Goal: Book appointment/travel/reservation

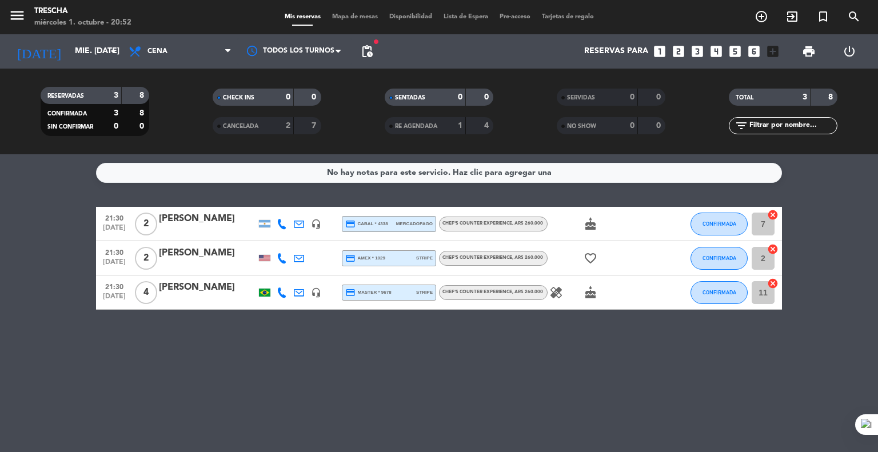
click at [17, 240] on bookings-row "21:30 oct. 1 2 Andrés Mendoza headset_mic credit_card cabal * 4338 mercadopago …" at bounding box center [439, 258] width 878 height 103
click at [27, 228] on bookings-row "21:30 oct. 1 2 Andrés Mendoza headset_mic credit_card cabal * 4338 mercadopago …" at bounding box center [439, 258] width 878 height 103
click at [101, 46] on input "mié. [DATE]" at bounding box center [123, 51] width 109 height 21
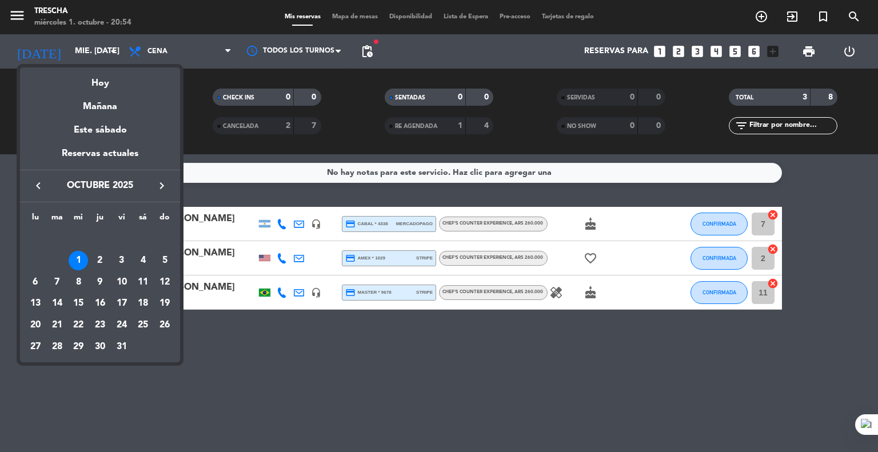
click at [101, 251] on div "2" at bounding box center [99, 260] width 19 height 19
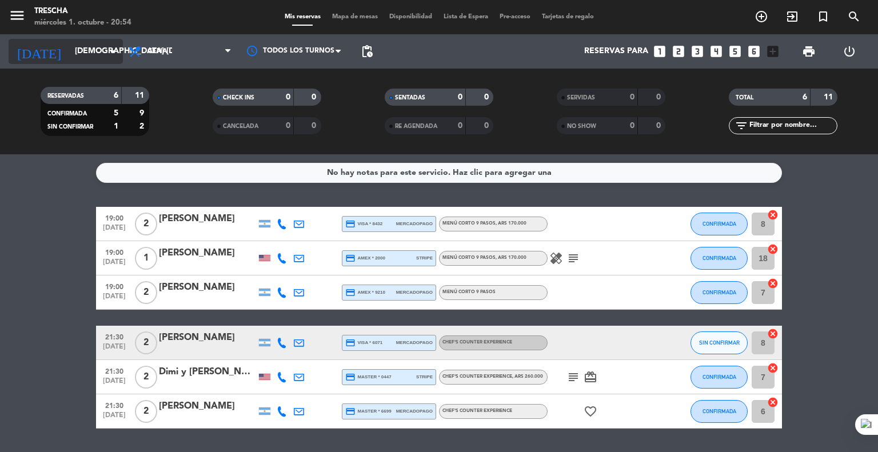
click at [101, 54] on input "[DEMOGRAPHIC_DATA] [DATE]" at bounding box center [123, 51] width 109 height 21
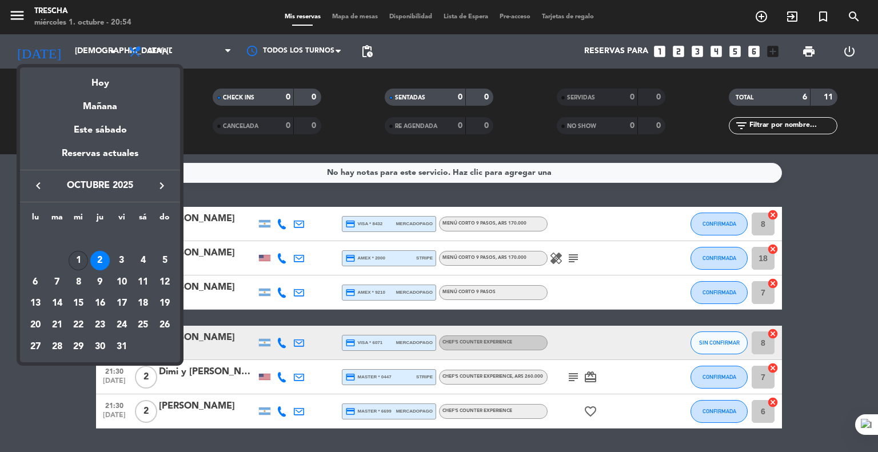
click at [80, 259] on div "1" at bounding box center [78, 260] width 19 height 19
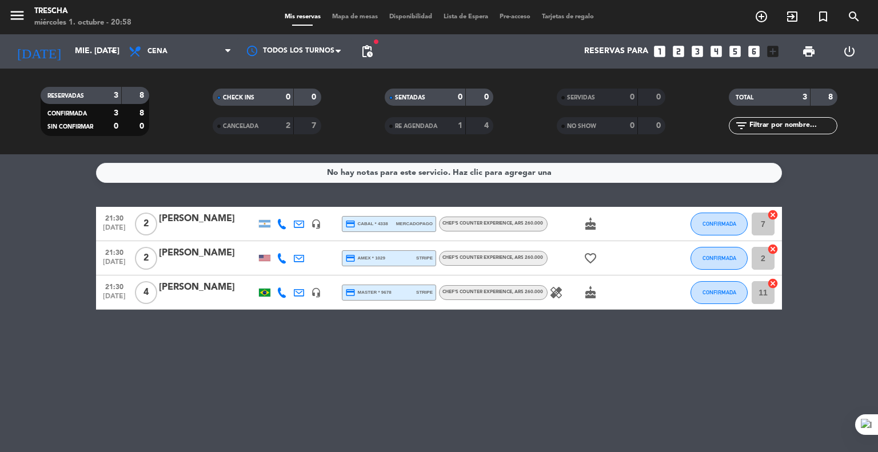
click at [49, 185] on div "No hay notas para este servicio. Haz clic para agregar una 21:30 oct. 1 2 André…" at bounding box center [439, 303] width 878 height 298
click at [89, 54] on input "mié. [DATE]" at bounding box center [123, 51] width 109 height 21
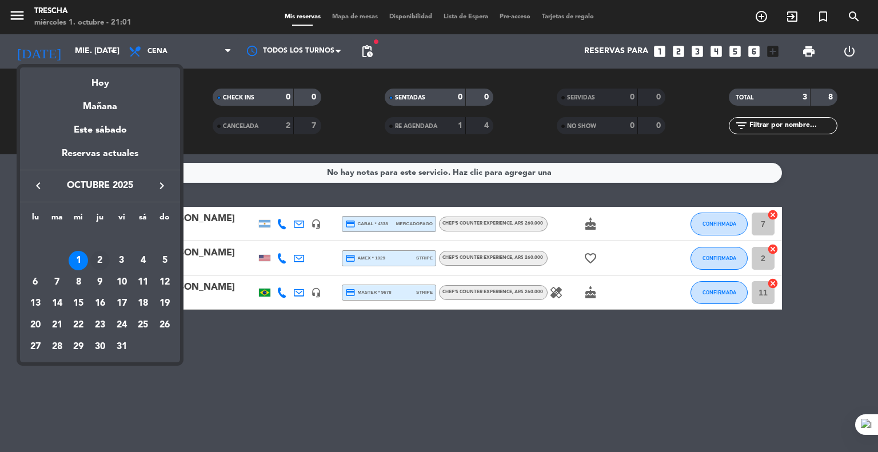
click at [99, 260] on div "2" at bounding box center [99, 260] width 19 height 19
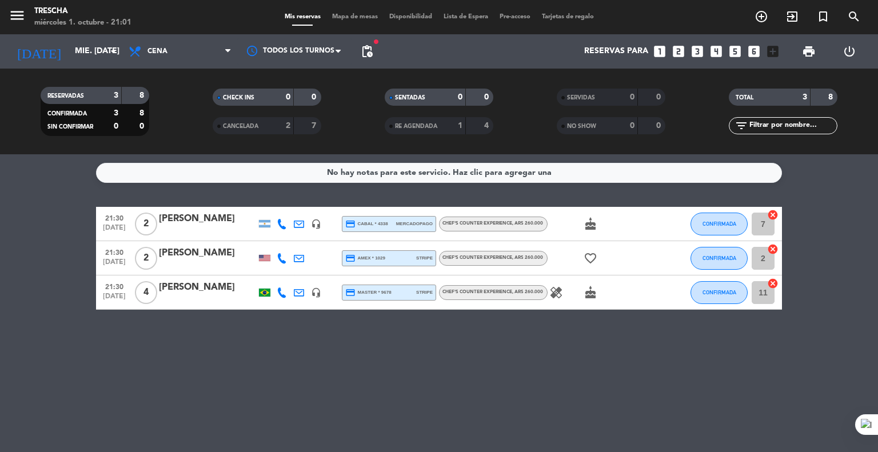
type input "[DEMOGRAPHIC_DATA] [DATE]"
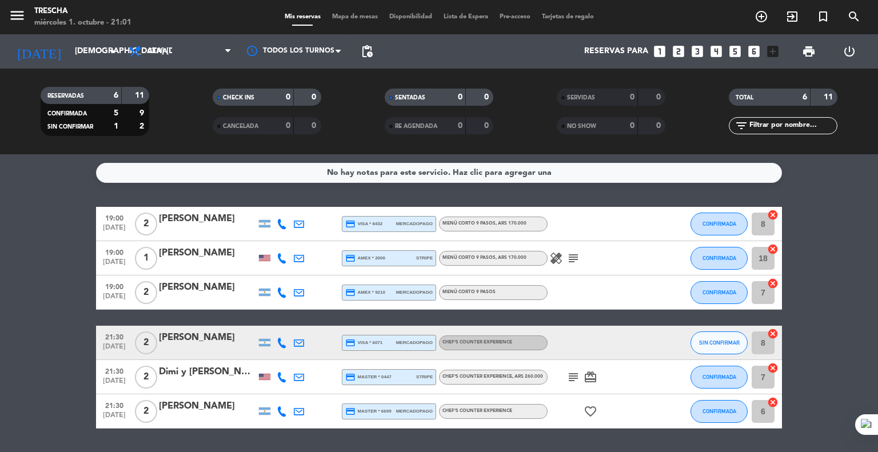
scroll to position [33, 0]
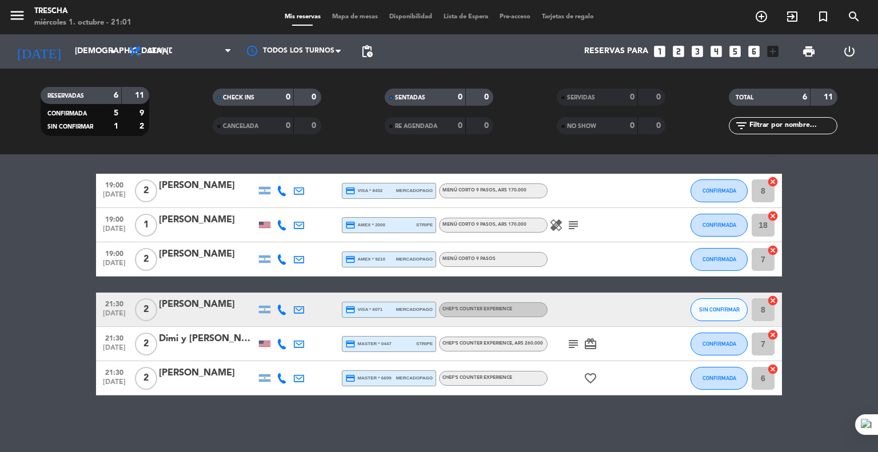
click at [753, 52] on icon "looks_6" at bounding box center [754, 51] width 15 height 15
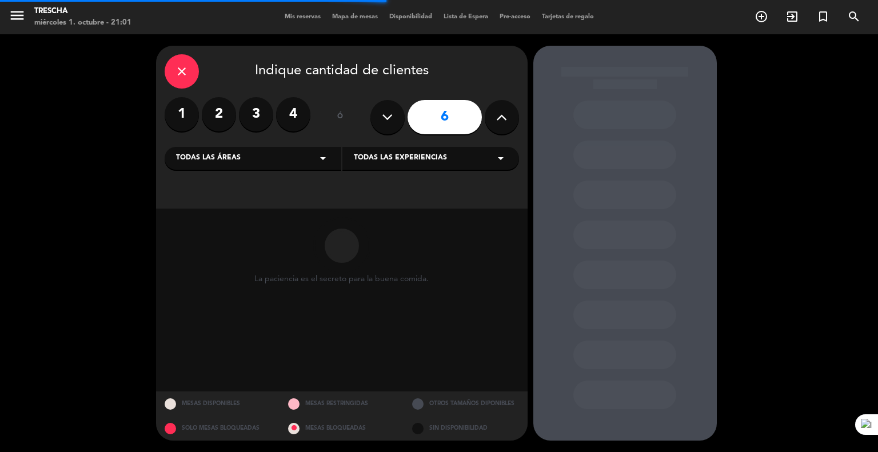
click at [307, 158] on div "Todas las áreas arrow_drop_down" at bounding box center [253, 158] width 177 height 23
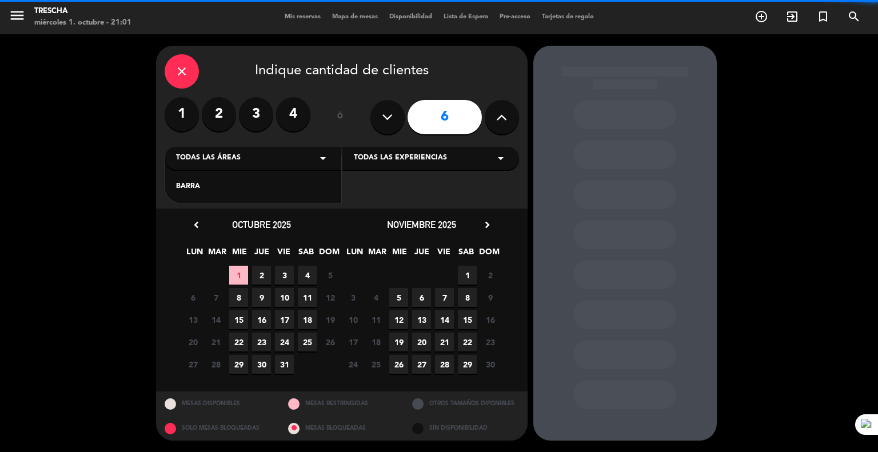
click at [233, 192] on div "BARRA" at bounding box center [253, 186] width 154 height 11
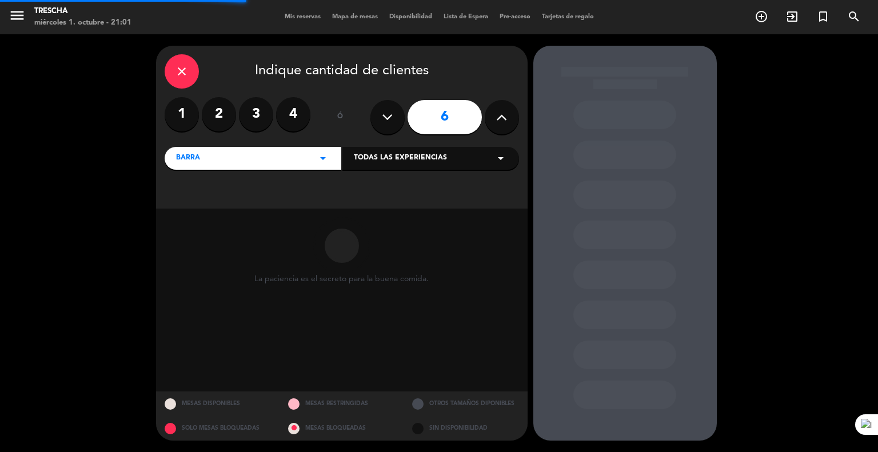
click at [382, 168] on div "Todas las experiencias arrow_drop_down" at bounding box center [431, 158] width 177 height 23
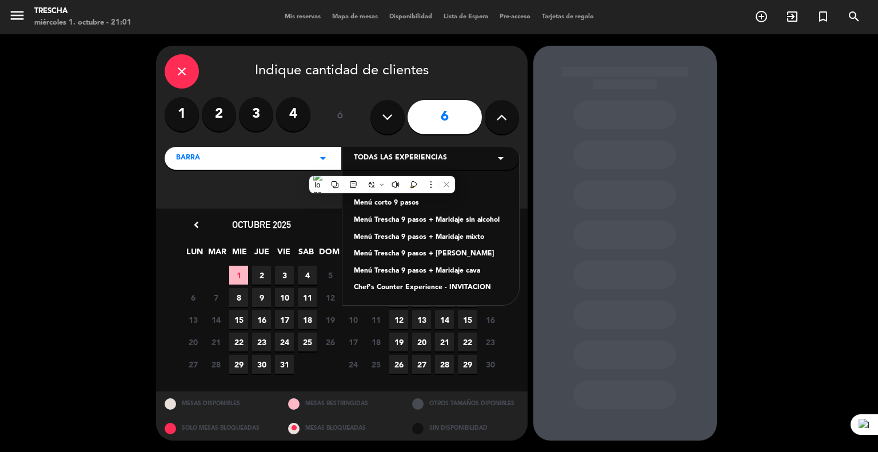
click at [476, 185] on div "Chef's Counter Experience" at bounding box center [431, 186] width 154 height 11
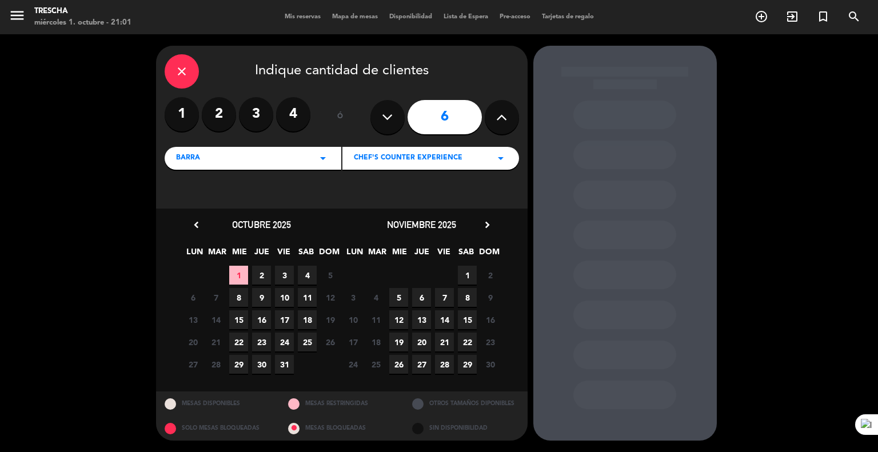
click at [268, 274] on span "2" at bounding box center [261, 275] width 19 height 19
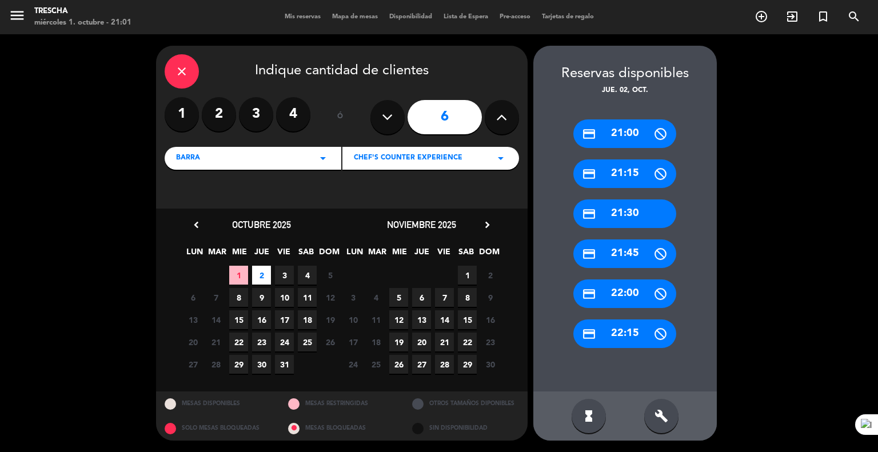
click at [624, 213] on div "credit_card 21:30" at bounding box center [625, 214] width 103 height 29
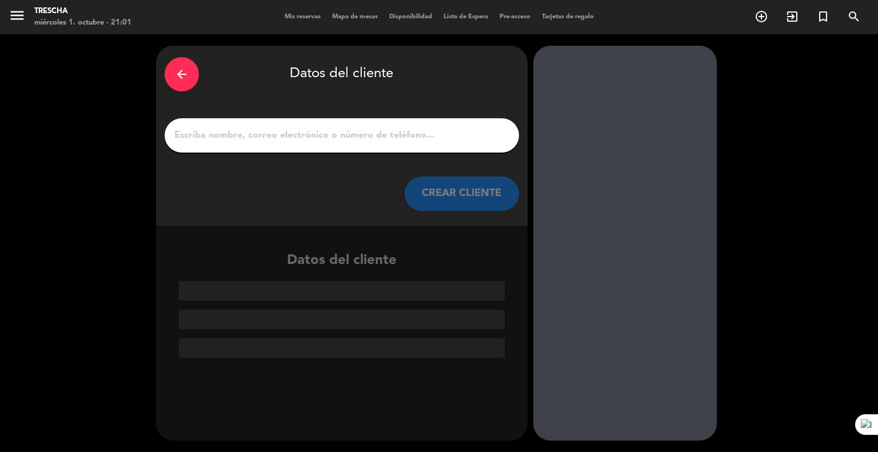
click at [265, 135] on input "1" at bounding box center [341, 136] width 337 height 16
paste input "[PERSON_NAME]"
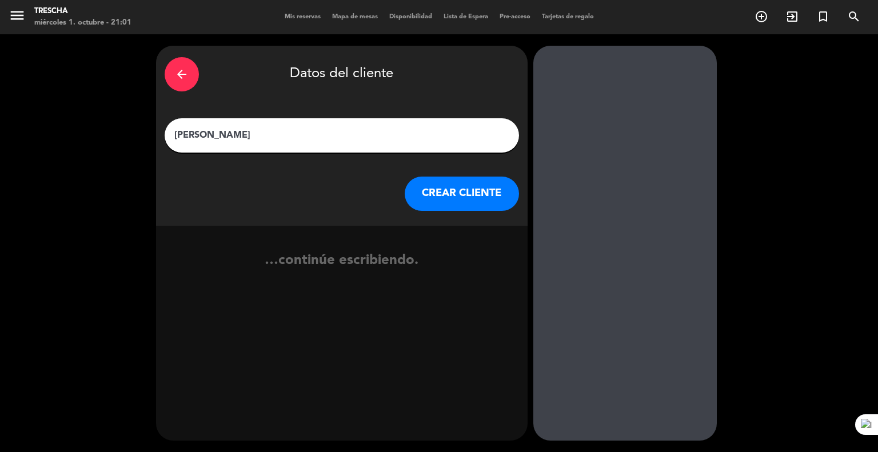
type input "[PERSON_NAME]"
click at [453, 201] on button "CREAR CLIENTE" at bounding box center [462, 194] width 114 height 34
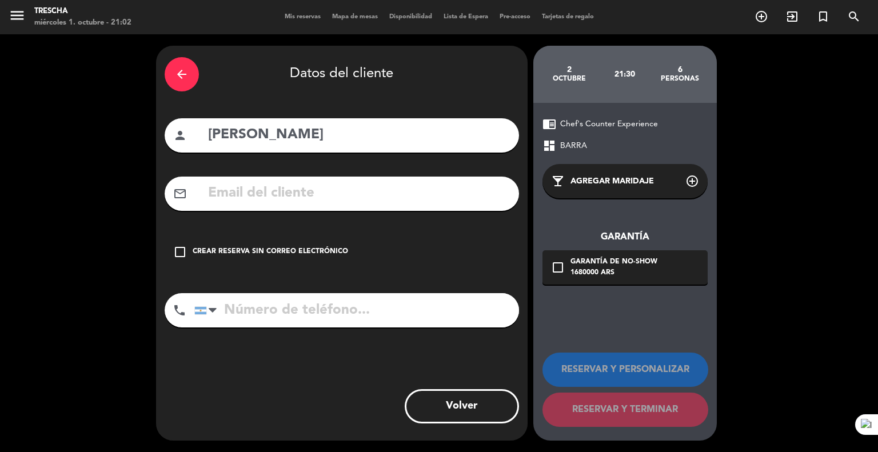
click at [292, 194] on input "text" at bounding box center [359, 193] width 304 height 23
paste input "Karol.pmachado@gmail.com"
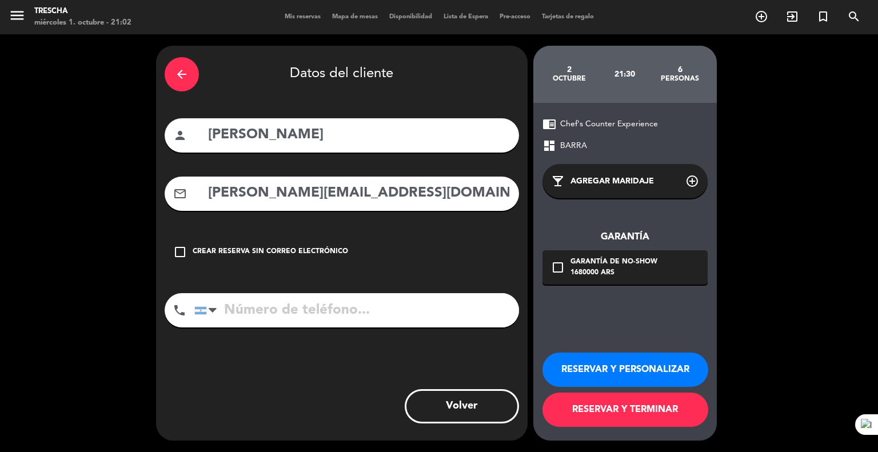
type input "Karol.pmachado@gmail.com"
click at [294, 307] on input "tel" at bounding box center [356, 310] width 325 height 34
click at [307, 313] on input "tel" at bounding box center [356, 310] width 325 height 34
paste input "+55 21 984151796"
type input "+55 21 984151796"
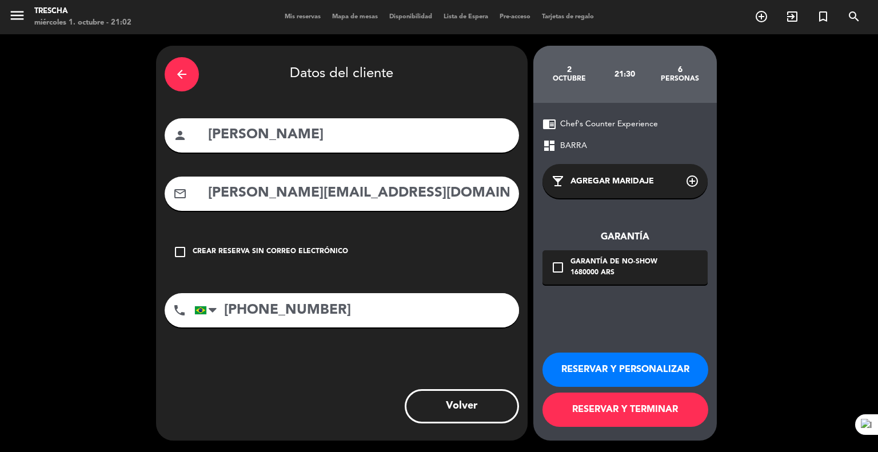
click at [558, 269] on icon "check_box_outline_blank" at bounding box center [558, 268] width 14 height 14
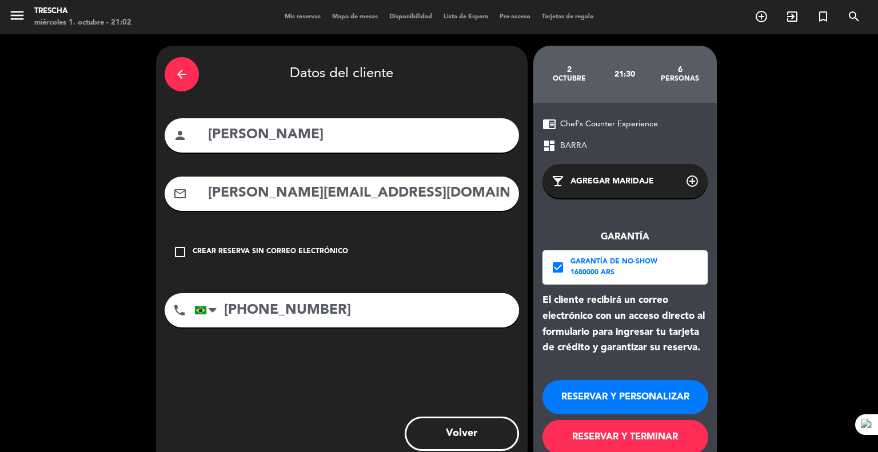
click at [623, 397] on button "RESERVAR Y PERSONALIZAR" at bounding box center [626, 397] width 166 height 34
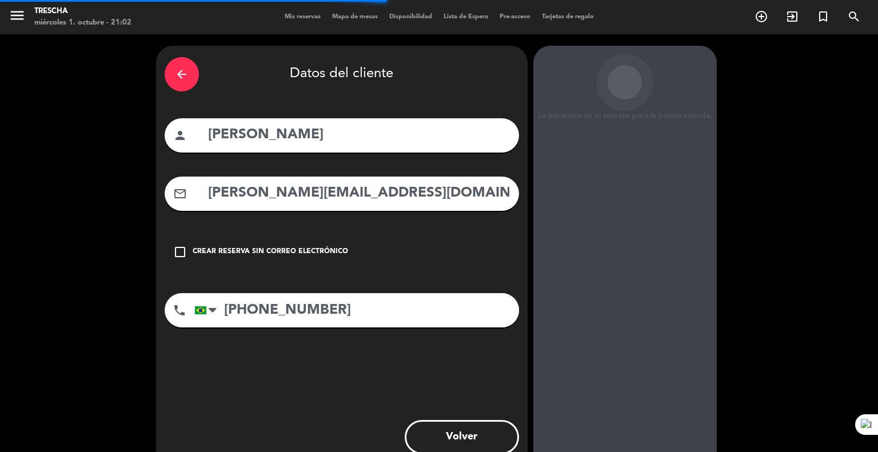
scroll to position [20, 0]
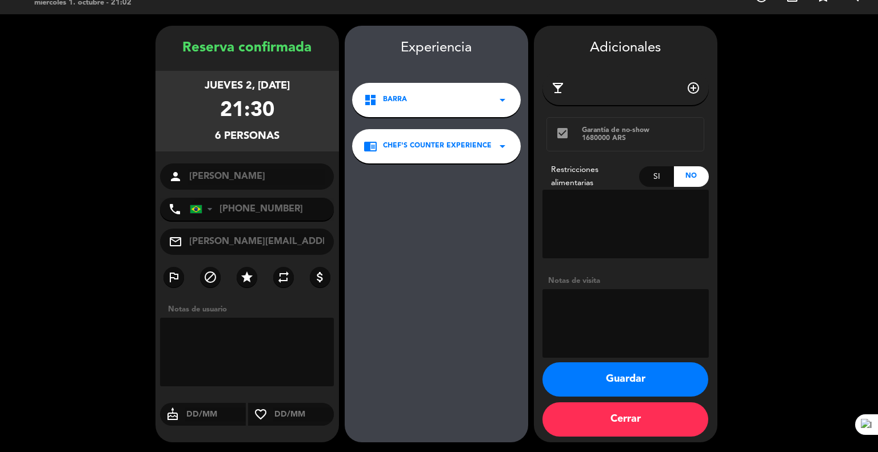
click at [638, 370] on button "Guardar" at bounding box center [626, 380] width 166 height 34
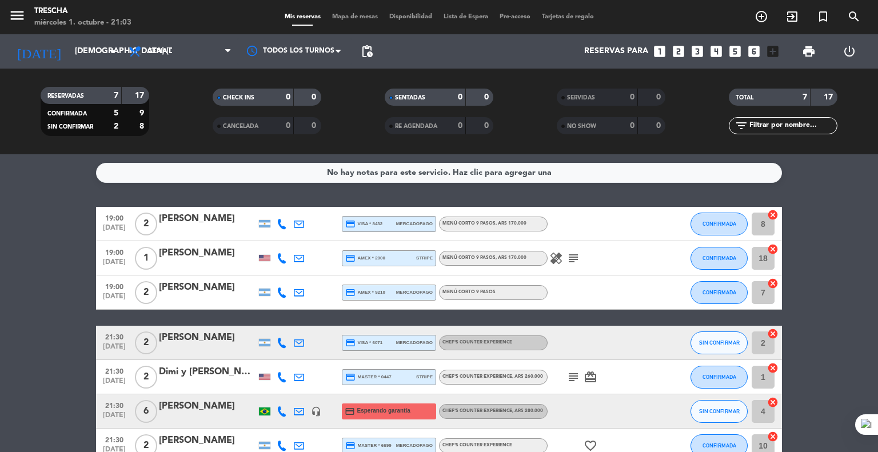
click at [31, 282] on bookings-row "19:00 [DATE] 2 [PERSON_NAME] credit_card visa * 8432 mercadopago Menú corto 9 p…" at bounding box center [439, 335] width 878 height 256
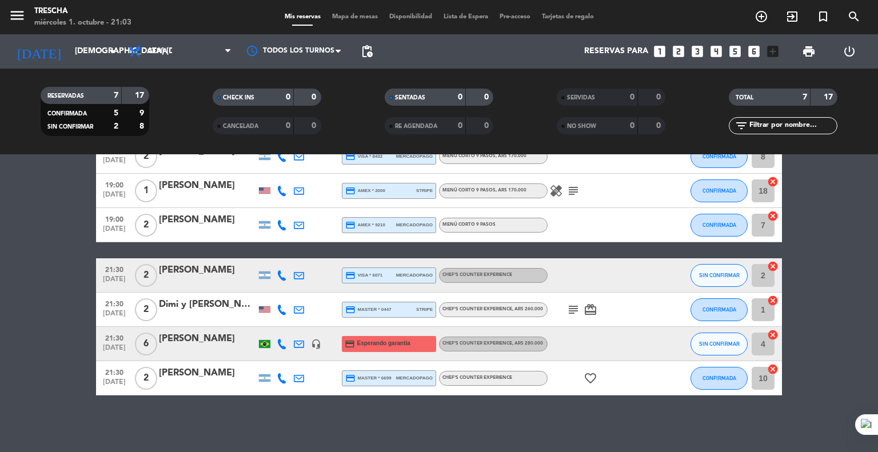
click at [26, 276] on bookings-row "19:00 [DATE] 2 [PERSON_NAME] credit_card visa * 8432 mercadopago Menú corto 9 p…" at bounding box center [439, 268] width 878 height 256
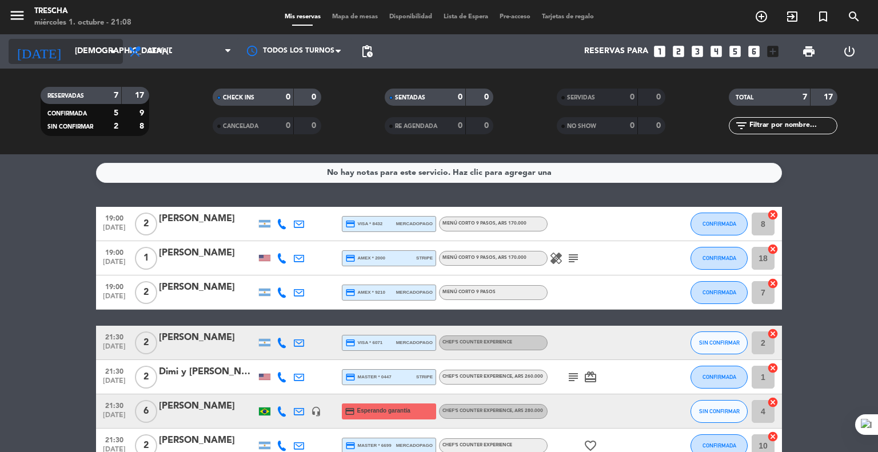
click at [106, 50] on icon "arrow_drop_down" at bounding box center [113, 52] width 14 height 14
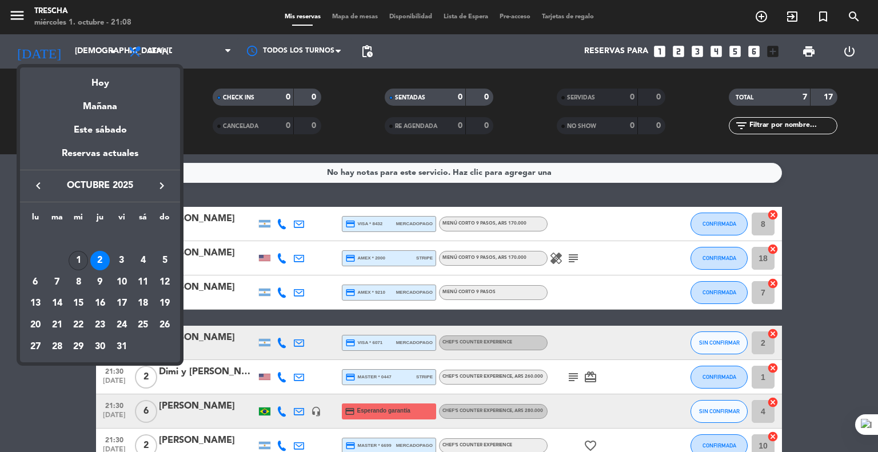
click at [80, 254] on div "1" at bounding box center [78, 260] width 19 height 19
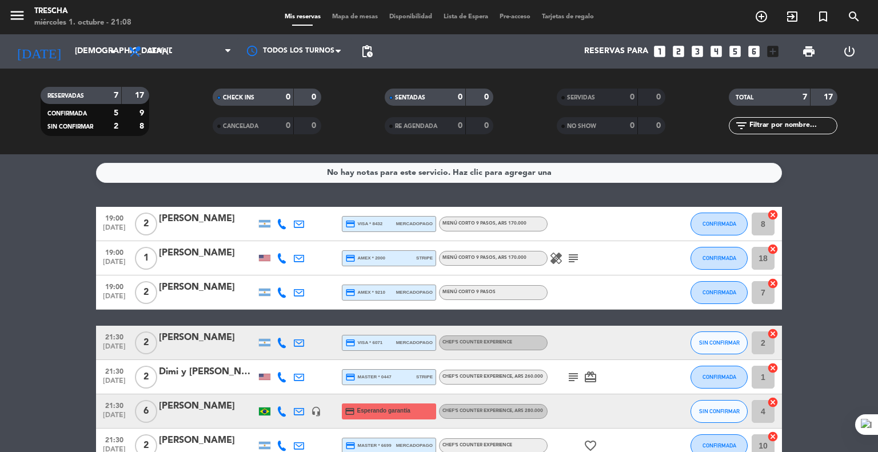
type input "mié. [DATE]"
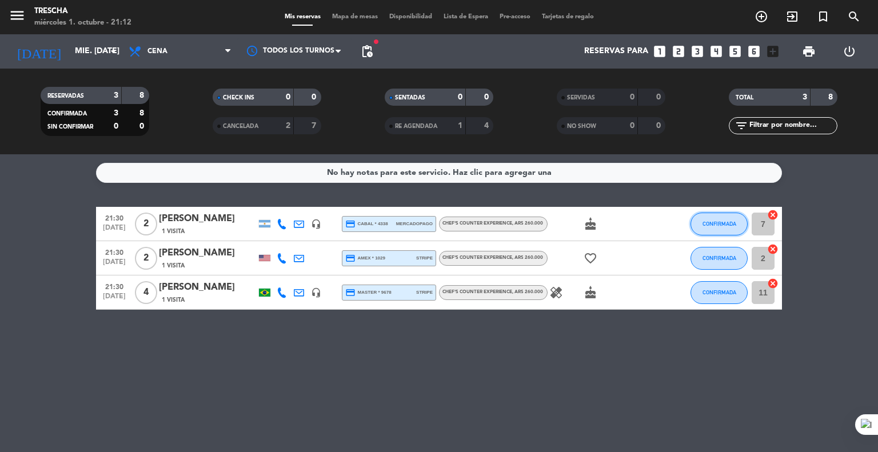
click at [729, 228] on button "CONFIRMADA" at bounding box center [719, 224] width 57 height 23
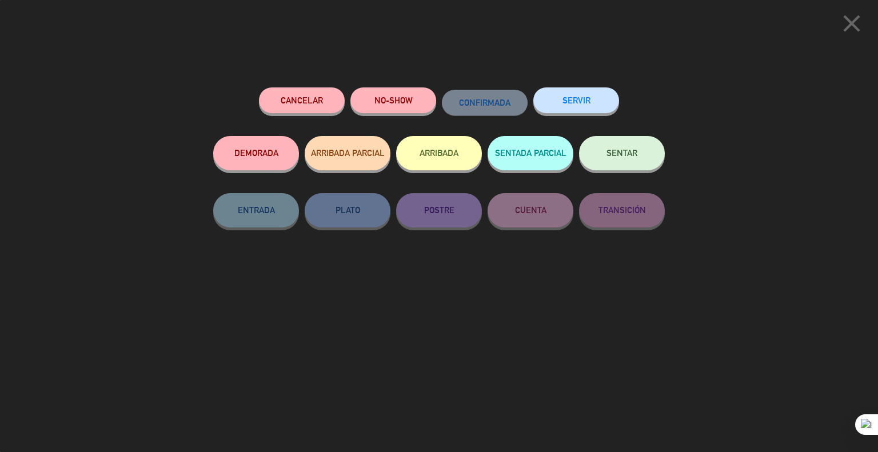
click at [600, 155] on button "SENTAR" at bounding box center [622, 153] width 86 height 34
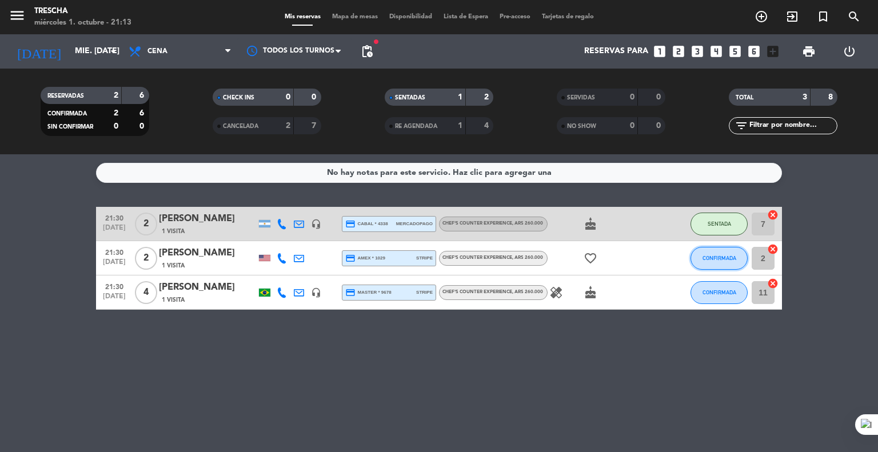
click at [721, 252] on button "CONFIRMADA" at bounding box center [719, 258] width 57 height 23
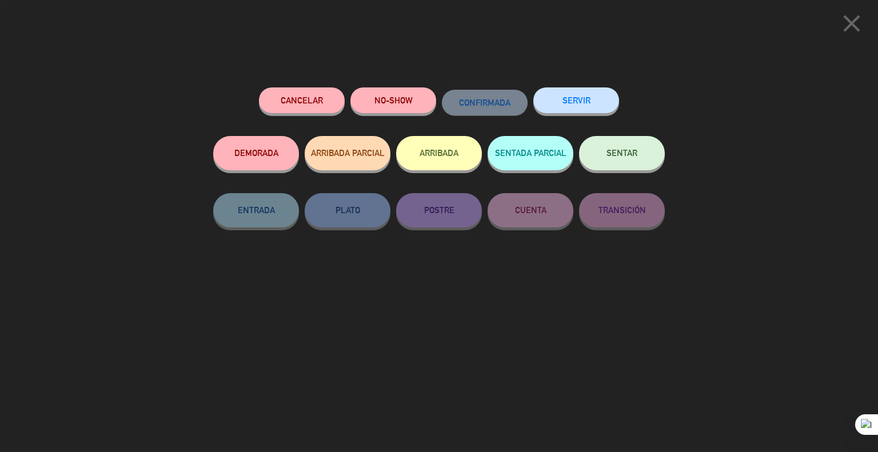
click at [601, 154] on button "SENTAR" at bounding box center [622, 153] width 86 height 34
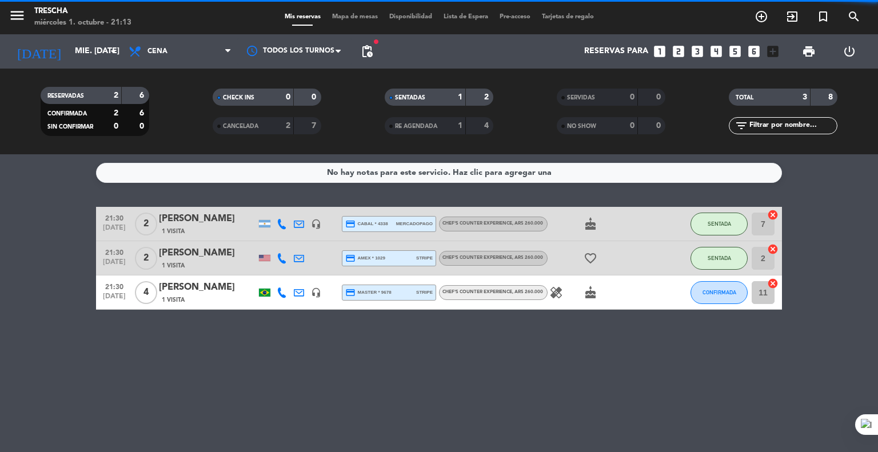
click at [43, 240] on bookings-row "21:30 oct. 1 2 Andrés Mendoza 1 Visita headset_mic credit_card cabal * 4338 mer…" at bounding box center [439, 258] width 878 height 103
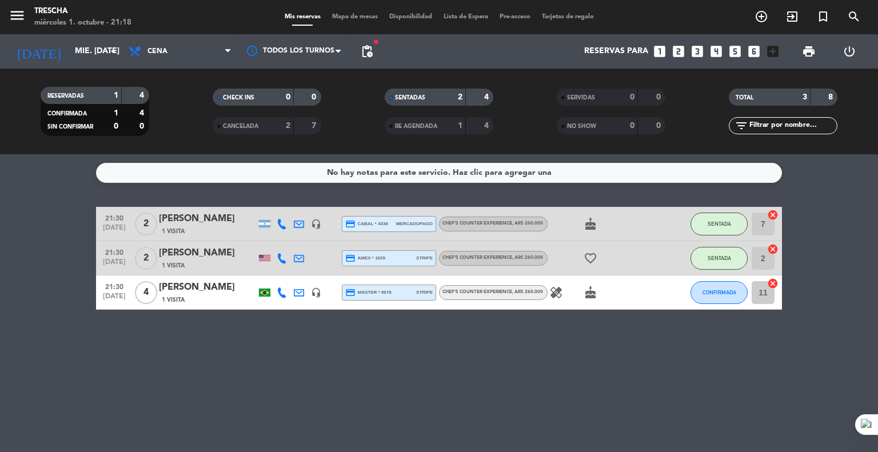
click at [34, 245] on bookings-row "21:30 oct. 1 2 Andrés Mendoza 1 Visita headset_mic credit_card cabal * 4338 mer…" at bounding box center [439, 258] width 878 height 103
click at [733, 295] on span "CONFIRMADA" at bounding box center [720, 292] width 34 height 6
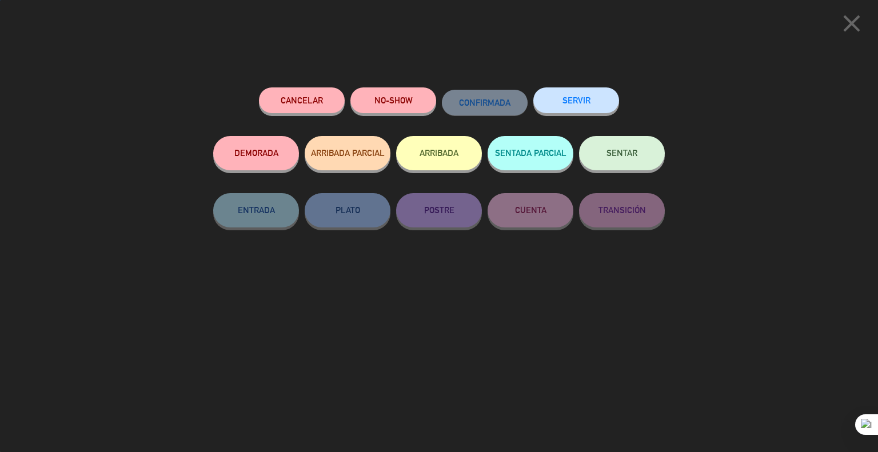
click at [634, 160] on button "SENTAR" at bounding box center [622, 153] width 86 height 34
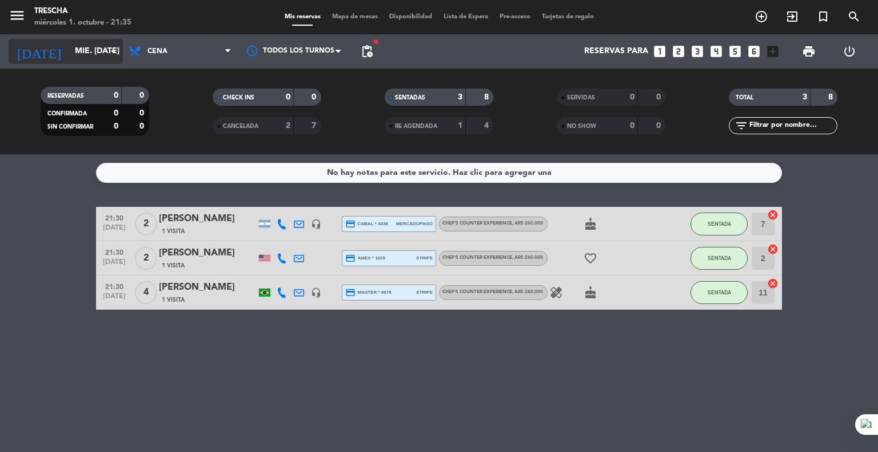
click at [89, 42] on input "mié. [DATE]" at bounding box center [123, 51] width 109 height 21
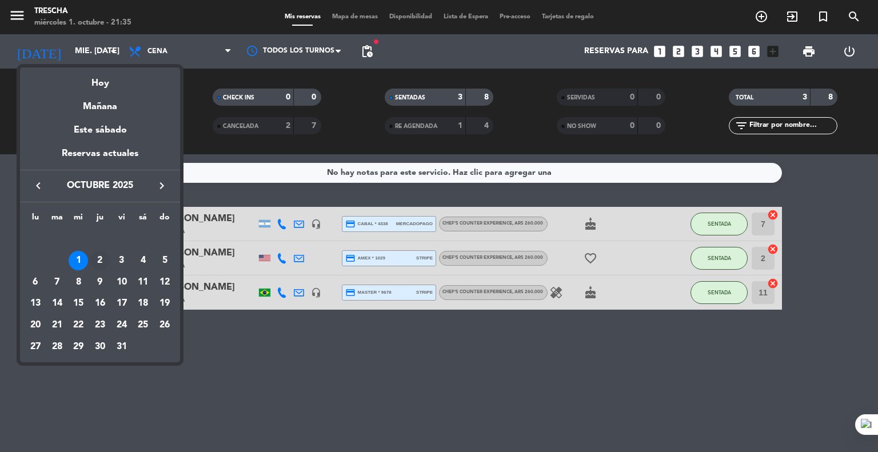
click at [101, 262] on div "2" at bounding box center [99, 260] width 19 height 19
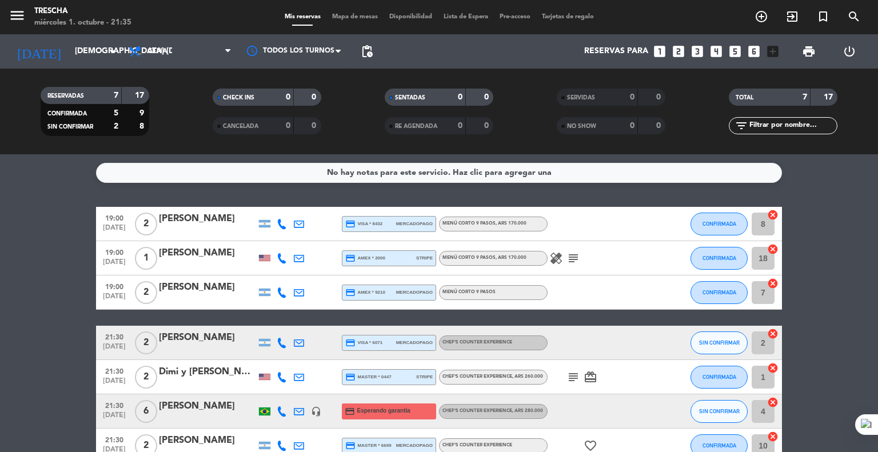
click at [88, 304] on bookings-row "19:00 [DATE] 2 [PERSON_NAME] credit_card visa * 8432 mercadopago Menú corto 9 p…" at bounding box center [439, 335] width 878 height 256
drag, startPoint x: 14, startPoint y: 280, endPoint x: 6, endPoint y: 268, distance: 13.6
click at [14, 278] on bookings-row "19:00 [DATE] 2 [PERSON_NAME] credit_card visa * 8432 mercadopago Menú corto 9 p…" at bounding box center [439, 335] width 878 height 256
click at [96, 66] on div "[DATE] jue. [DATE] arrow_drop_down" at bounding box center [66, 51] width 114 height 34
click at [96, 55] on input "[DEMOGRAPHIC_DATA] [DATE]" at bounding box center [123, 51] width 109 height 21
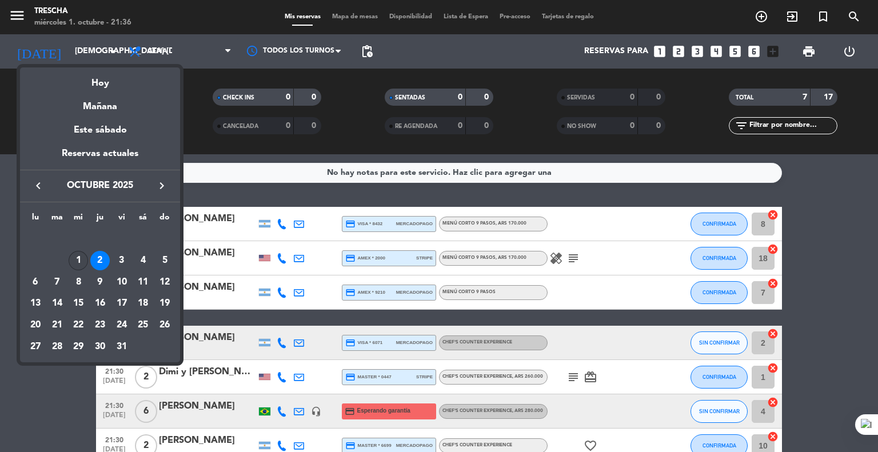
click at [80, 262] on div "1" at bounding box center [78, 260] width 19 height 19
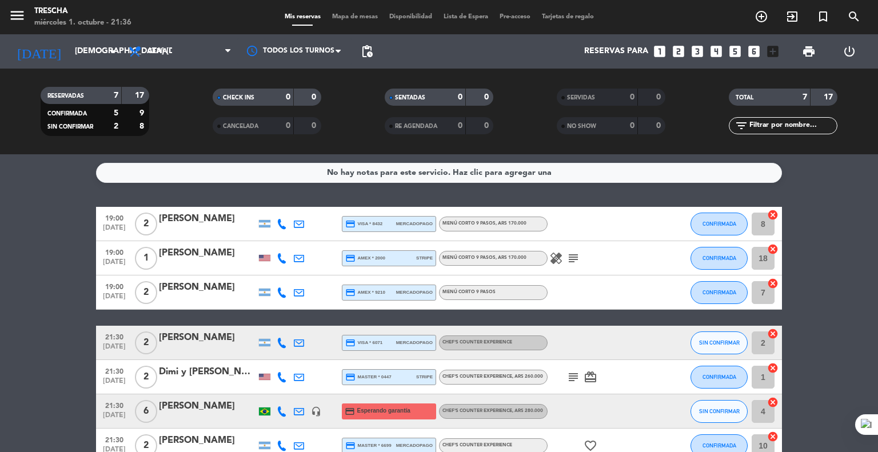
type input "mié. [DATE]"
click at [37, 297] on bookings-row "19:00 [DATE] 2 [PERSON_NAME] credit_card visa * 8432 mercadopago Menú corto 9 p…" at bounding box center [439, 335] width 878 height 256
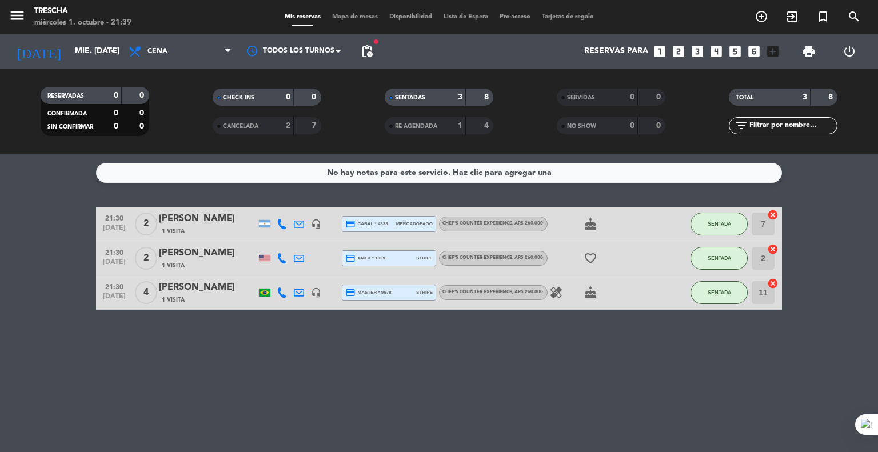
click at [5, 270] on bookings-row "21:30 [DATE] 2 [PERSON_NAME] 1 Visita headset_mic credit_card cabal * 4338 merc…" at bounding box center [439, 258] width 878 height 103
